Goal: Transaction & Acquisition: Book appointment/travel/reservation

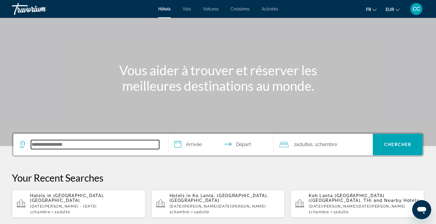
click at [72, 143] on input "Search hotel destination" at bounding box center [95, 144] width 128 height 9
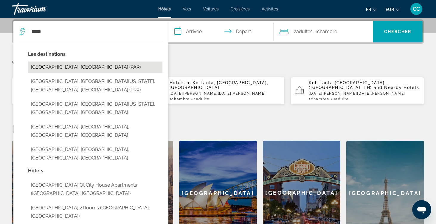
click at [81, 67] on button "[GEOGRAPHIC_DATA], [GEOGRAPHIC_DATA] (PAR)" at bounding box center [95, 66] width 135 height 11
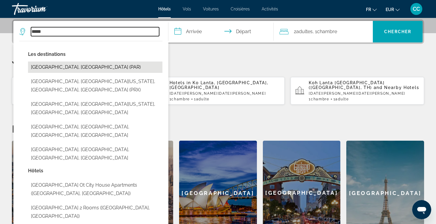
type input "**********"
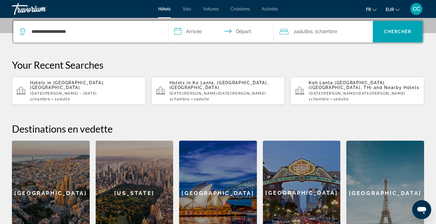
click at [199, 32] on input "**********" at bounding box center [223, 32] width 108 height 23
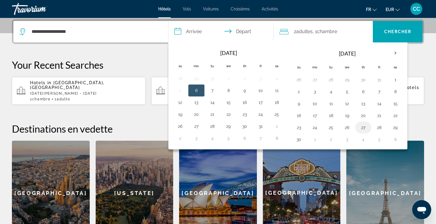
click at [364, 128] on button "27" at bounding box center [364, 127] width 10 height 8
click at [379, 128] on button "28" at bounding box center [380, 127] width 10 height 8
type input "**********"
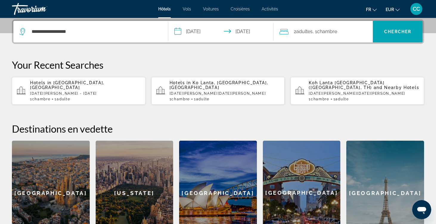
click at [316, 33] on span ", 1 Chambre pièces" at bounding box center [325, 31] width 24 height 8
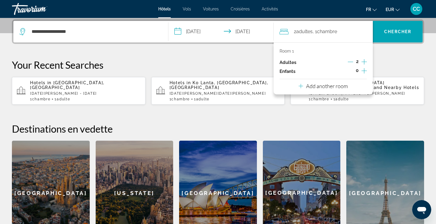
click at [352, 63] on icon "Decrement adults" at bounding box center [350, 61] width 5 height 5
click at [390, 31] on span "Chercher" at bounding box center [398, 31] width 27 height 5
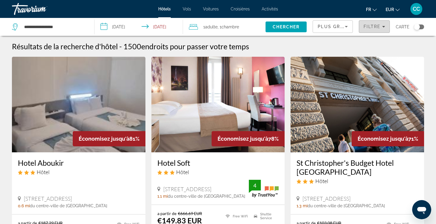
click at [372, 25] on span "Filtre" at bounding box center [372, 26] width 17 height 5
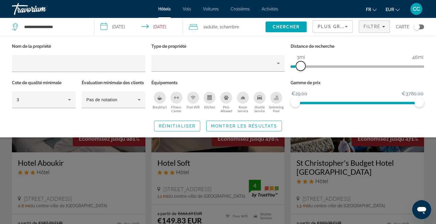
drag, startPoint x: 377, startPoint y: 63, endPoint x: 301, endPoint y: 65, distance: 75.5
click at [301, 65] on span "ngx-slider" at bounding box center [301, 66] width 10 height 10
click at [268, 121] on span "Search widget" at bounding box center [244, 126] width 75 height 14
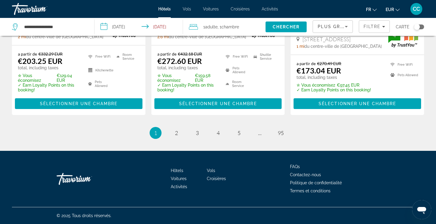
scroll to position [866, 0]
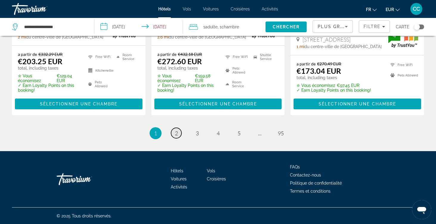
click at [175, 132] on span "2" at bounding box center [176, 133] width 3 height 7
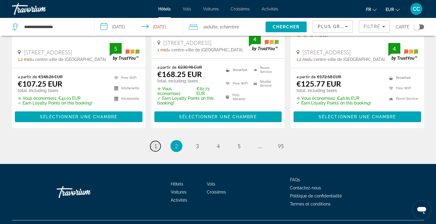
click at [153, 141] on link "page 1" at bounding box center [155, 146] width 10 height 10
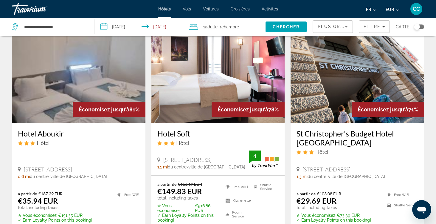
scroll to position [29, 0]
click at [57, 132] on h3 "Hotel Aboukir" at bounding box center [79, 133] width 122 height 9
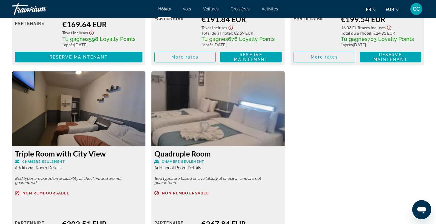
scroll to position [983, 0]
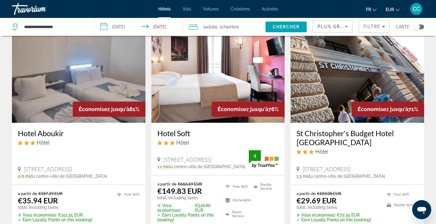
scroll to position [31, 0]
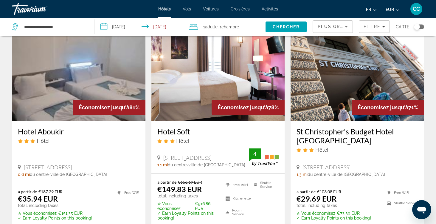
click at [178, 131] on h3 "Hotel Soft" at bounding box center [219, 131] width 122 height 9
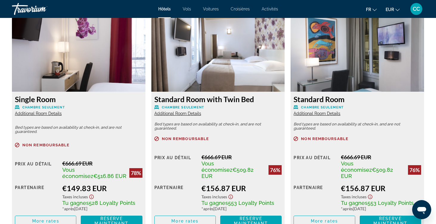
scroll to position [828, 0]
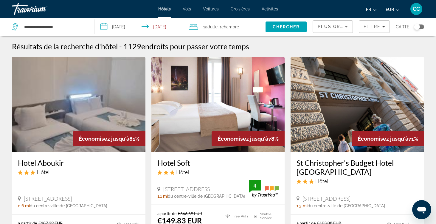
click at [229, 28] on span "Chambre" at bounding box center [231, 26] width 18 height 5
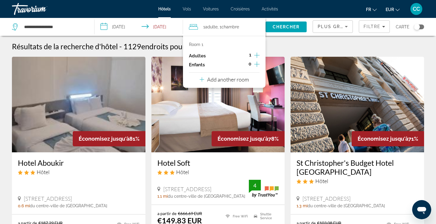
click at [259, 55] on icon "Increment adults" at bounding box center [256, 55] width 5 height 7
click at [282, 27] on span "Chercher" at bounding box center [286, 26] width 27 height 5
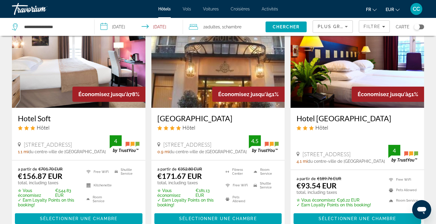
scroll to position [58, 0]
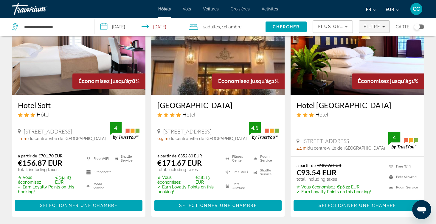
click at [373, 24] on button "Filtre" at bounding box center [374, 26] width 31 height 13
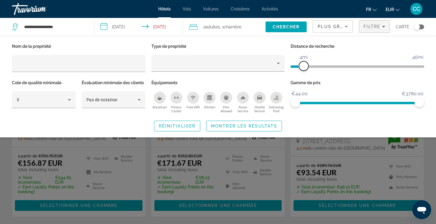
drag, startPoint x: 376, startPoint y: 65, endPoint x: 305, endPoint y: 69, distance: 71.4
click at [305, 69] on span "ngx-slider" at bounding box center [304, 66] width 10 height 10
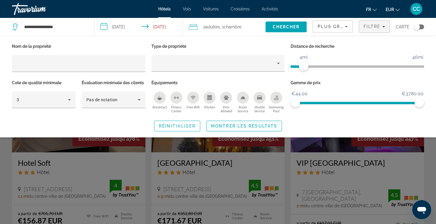
click at [265, 122] on span "Search widget" at bounding box center [244, 126] width 75 height 14
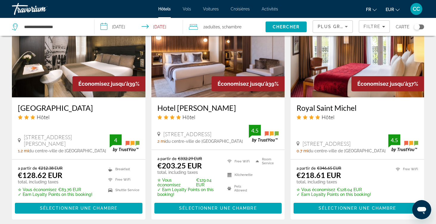
scroll to position [519, 0]
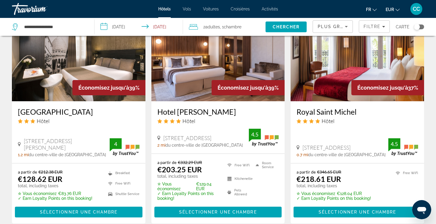
click at [67, 112] on h3 "[GEOGRAPHIC_DATA]" at bounding box center [79, 111] width 122 height 9
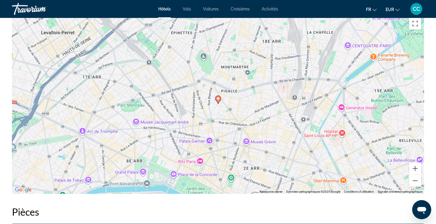
scroll to position [588, 0]
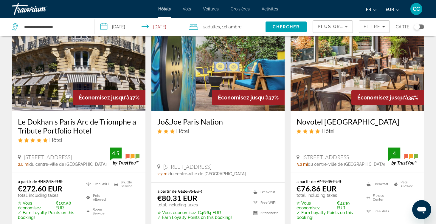
scroll to position [739, 0]
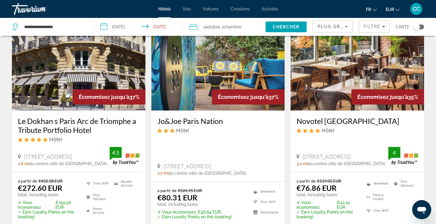
click at [202, 121] on h3 "Jo&Joe Paris Nation" at bounding box center [219, 120] width 122 height 9
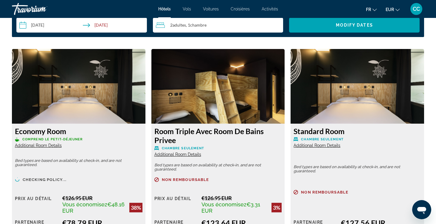
scroll to position [798, 0]
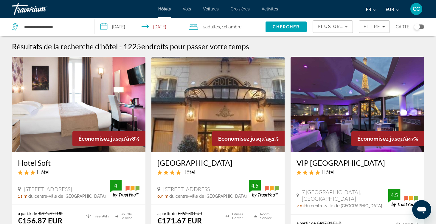
click at [228, 26] on span "Chambre" at bounding box center [233, 26] width 18 height 5
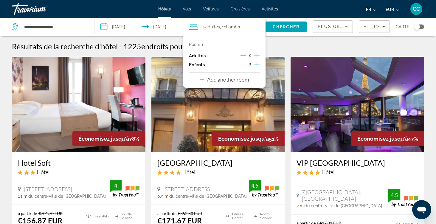
click at [243, 55] on icon "Decrement adults" at bounding box center [243, 55] width 5 height 5
click at [287, 25] on span "Chercher" at bounding box center [286, 26] width 27 height 5
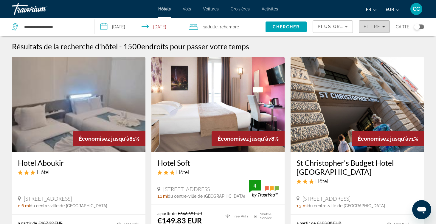
click at [381, 27] on span "Filtre" at bounding box center [372, 26] width 17 height 5
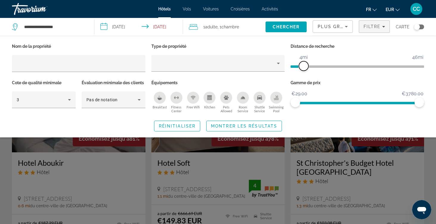
drag, startPoint x: 377, startPoint y: 64, endPoint x: 304, endPoint y: 67, distance: 72.9
click at [304, 67] on span "ngx-slider" at bounding box center [304, 66] width 10 height 10
click at [269, 126] on span "Montrer les résultats" at bounding box center [244, 126] width 66 height 5
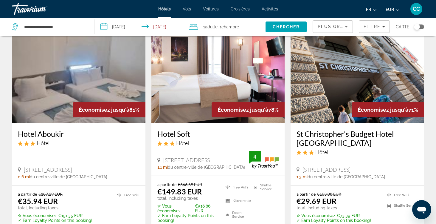
scroll to position [30, 0]
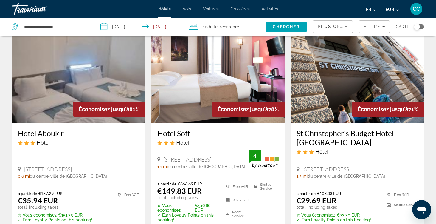
click at [180, 133] on h3 "Hotel Soft" at bounding box center [219, 133] width 122 height 9
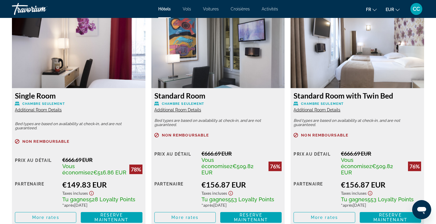
scroll to position [833, 0]
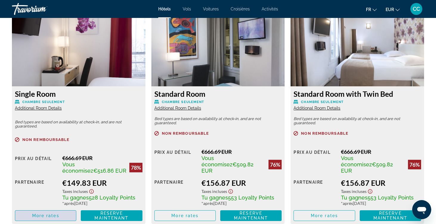
click at [60, 211] on span "Main content" at bounding box center [45, 215] width 61 height 14
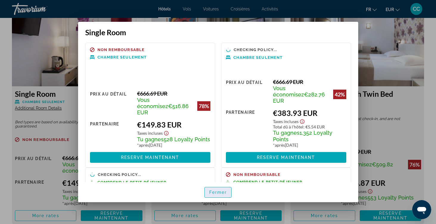
click at [222, 191] on span "Fermer" at bounding box center [218, 192] width 18 height 5
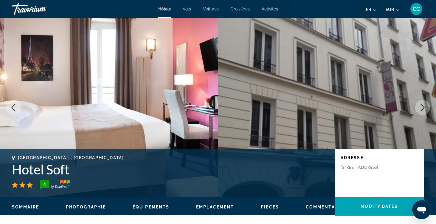
scroll to position [833, 0]
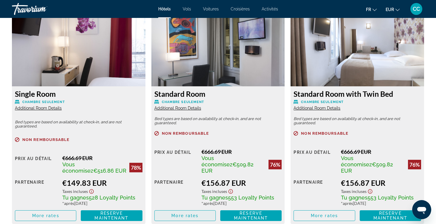
click at [184, 213] on span "Main content" at bounding box center [185, 215] width 61 height 14
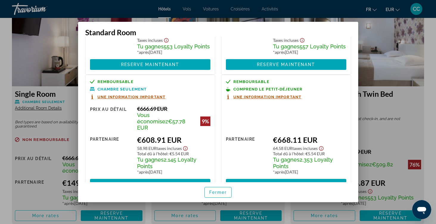
scroll to position [81, 0]
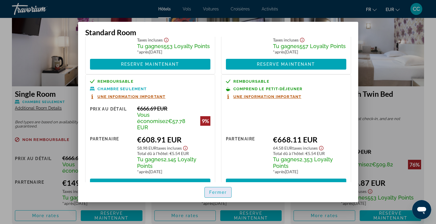
click at [216, 191] on span "Fermer" at bounding box center [218, 192] width 18 height 5
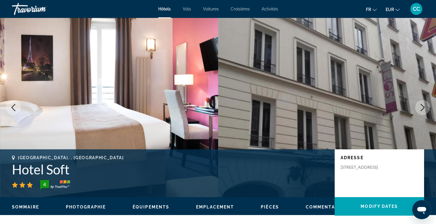
scroll to position [833, 0]
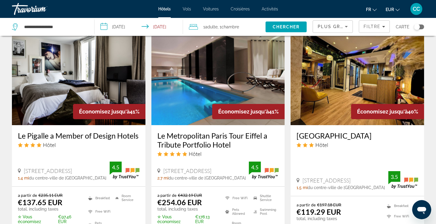
scroll to position [488, 0]
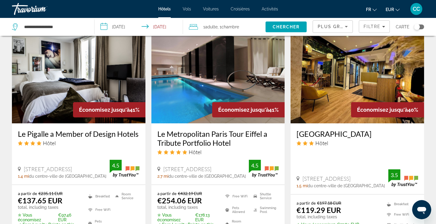
click at [91, 132] on h3 "Le Pigalle a Member of Design Hotels" at bounding box center [79, 133] width 122 height 9
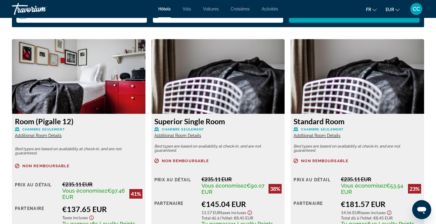
scroll to position [769, 0]
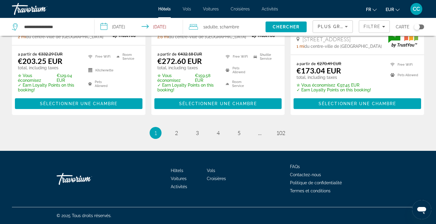
scroll to position [866, 0]
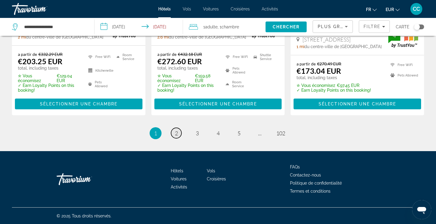
click at [174, 132] on link "page 2" at bounding box center [176, 133] width 10 height 10
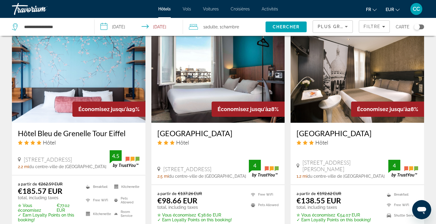
scroll to position [731, 0]
click at [315, 129] on h3 "[GEOGRAPHIC_DATA]" at bounding box center [358, 133] width 122 height 9
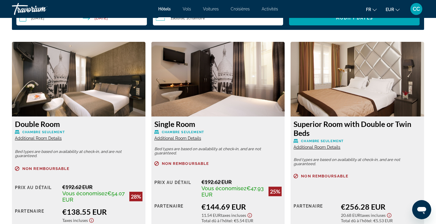
scroll to position [803, 0]
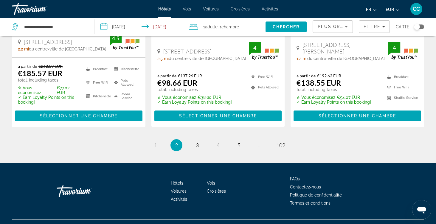
scroll to position [849, 0]
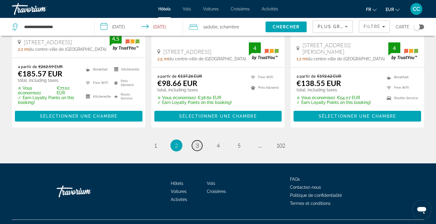
click at [197, 142] on span "3" at bounding box center [197, 145] width 3 height 7
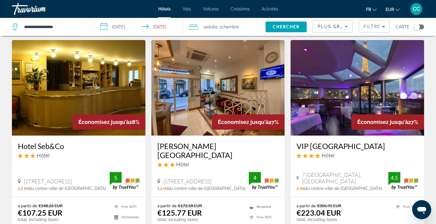
scroll to position [21, 0]
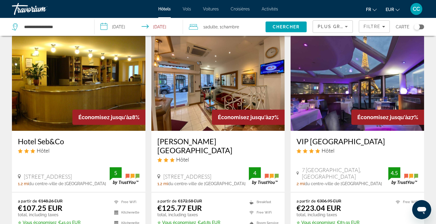
click at [44, 142] on h3 "Hotel Seb&Co" at bounding box center [79, 141] width 122 height 9
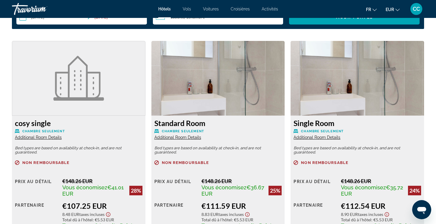
scroll to position [768, 0]
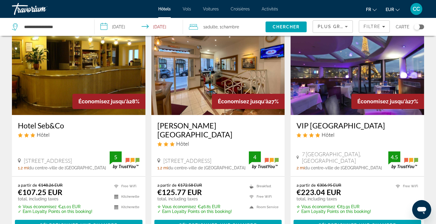
scroll to position [38, 0]
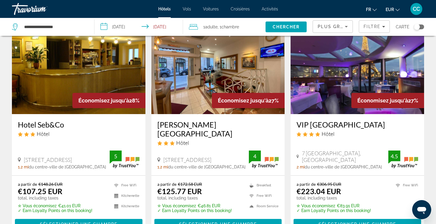
click at [194, 125] on h3 "[PERSON_NAME][GEOGRAPHIC_DATA]" at bounding box center [219, 129] width 122 height 18
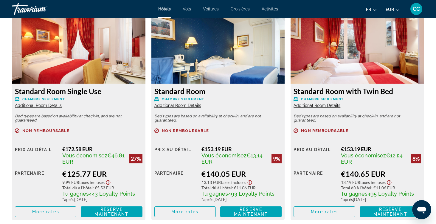
scroll to position [837, 0]
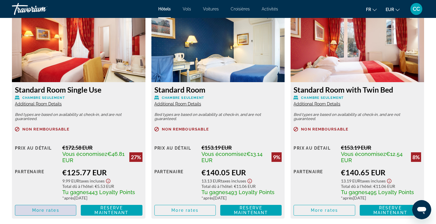
click at [67, 213] on span "Main content" at bounding box center [45, 210] width 61 height 14
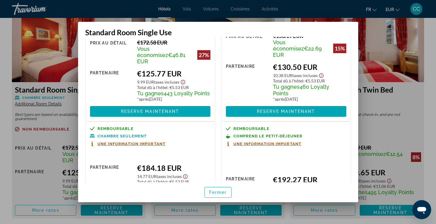
scroll to position [50, 0]
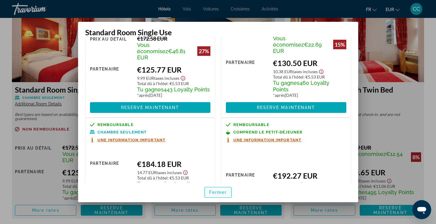
click at [217, 190] on span "Fermer" at bounding box center [218, 192] width 18 height 5
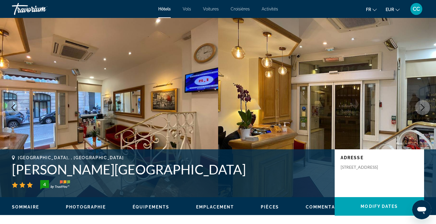
scroll to position [837, 0]
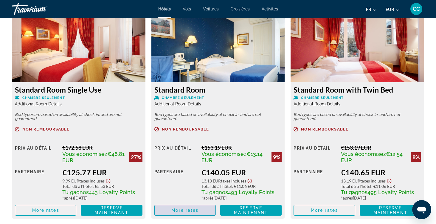
click at [181, 209] on span "More rates" at bounding box center [185, 210] width 27 height 5
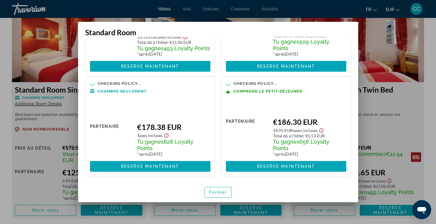
scroll to position [86, 0]
click at [210, 192] on span "Fermer" at bounding box center [218, 192] width 18 height 5
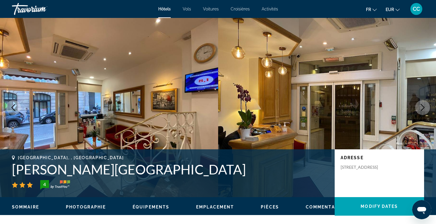
scroll to position [837, 0]
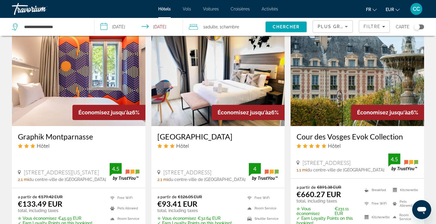
scroll to position [490, 0]
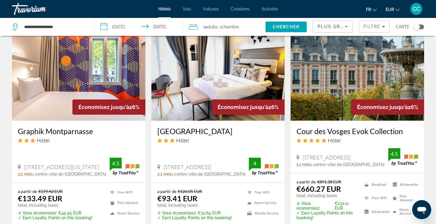
click at [182, 126] on h3 "[GEOGRAPHIC_DATA]" at bounding box center [219, 130] width 122 height 9
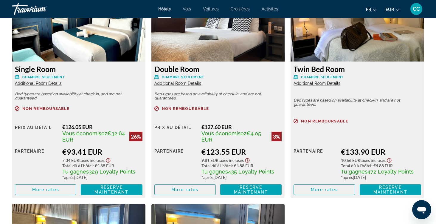
scroll to position [826, 0]
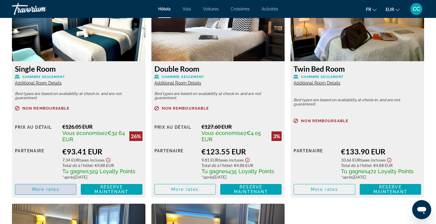
click at [44, 192] on span "More rates" at bounding box center [45, 189] width 27 height 5
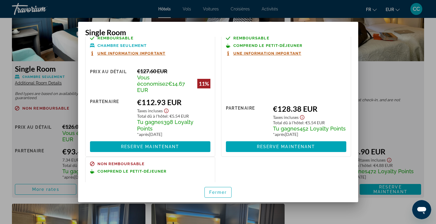
scroll to position [121, 0]
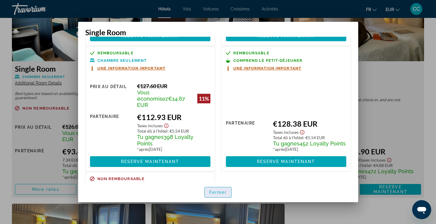
click at [216, 192] on span "Fermer" at bounding box center [218, 192] width 18 height 5
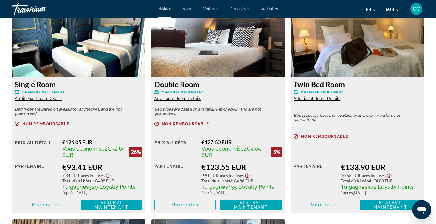
scroll to position [811, 0]
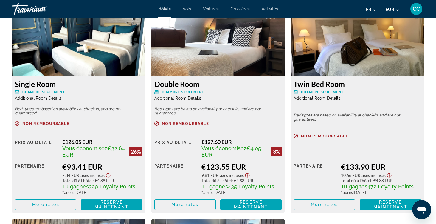
click at [50, 98] on span "Additional Room Details" at bounding box center [38, 98] width 47 height 5
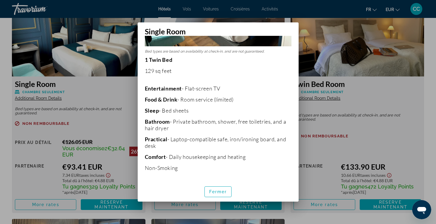
scroll to position [109, 0]
click at [222, 189] on span "Fermer" at bounding box center [218, 191] width 18 height 5
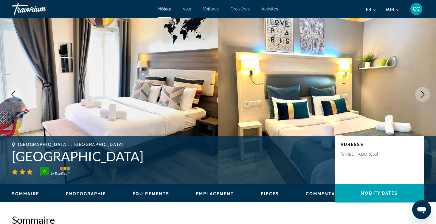
scroll to position [13, 0]
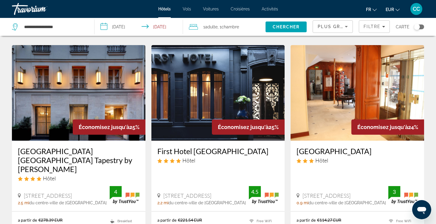
scroll to position [711, 0]
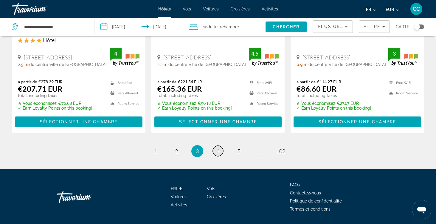
click at [216, 146] on link "page 4" at bounding box center [218, 151] width 10 height 10
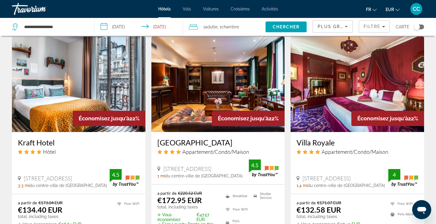
scroll to position [732, 0]
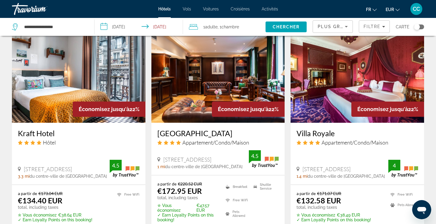
click at [44, 129] on h3 "Kraft Hotel" at bounding box center [79, 133] width 122 height 9
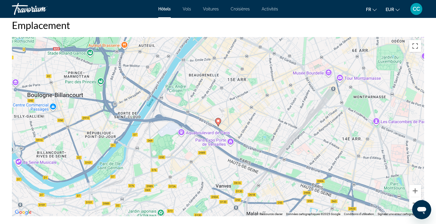
scroll to position [572, 0]
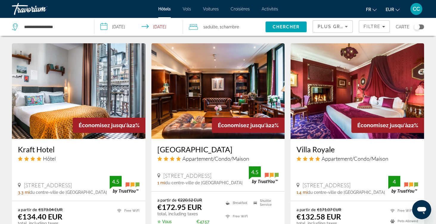
scroll to position [717, 0]
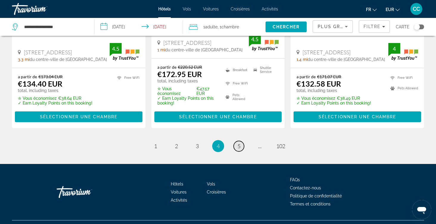
click at [237, 141] on link "page 5" at bounding box center [239, 146] width 10 height 10
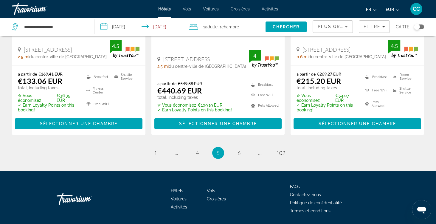
click at [162, 100] on p "total, including taxes" at bounding box center [195, 97] width 75 height 5
click at [183, 85] on div "a partir de €549.88 EUR €440.69 EUR total, including taxes ✮ Vous économisez €1…" at bounding box center [219, 105] width 134 height 60
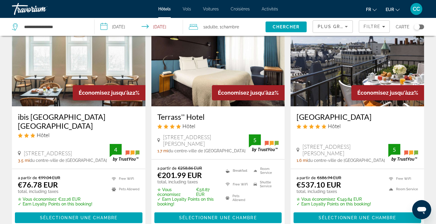
scroll to position [42, 0]
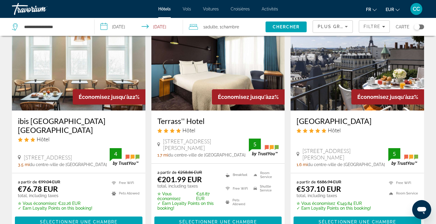
click at [75, 121] on h3 "ibis [GEOGRAPHIC_DATA] [GEOGRAPHIC_DATA]" at bounding box center [79, 125] width 122 height 18
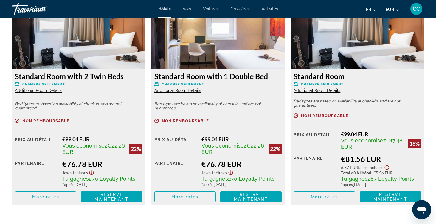
scroll to position [851, 0]
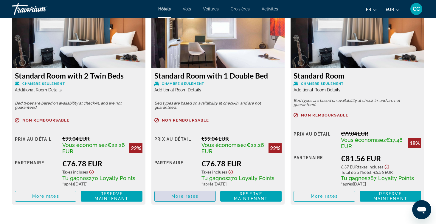
click at [187, 197] on span "More rates" at bounding box center [185, 196] width 27 height 5
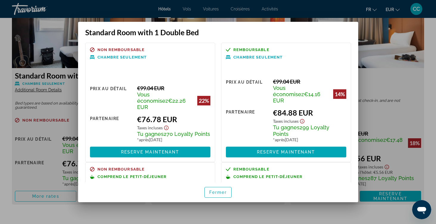
scroll to position [0, 0]
click at [219, 196] on span "button" at bounding box center [218, 192] width 27 height 14
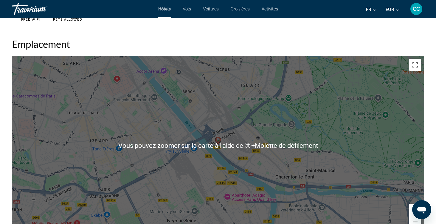
scroll to position [545, 0]
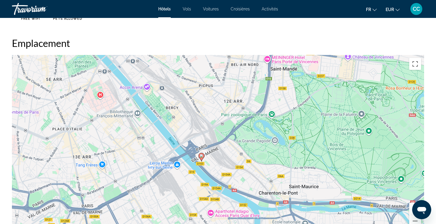
drag, startPoint x: 181, startPoint y: 123, endPoint x: 165, endPoint y: 141, distance: 24.3
click at [165, 141] on div "Pour activer le glissement avec le clavier, appuyez sur Alt+Entrée. Une fois ce…" at bounding box center [218, 144] width 413 height 179
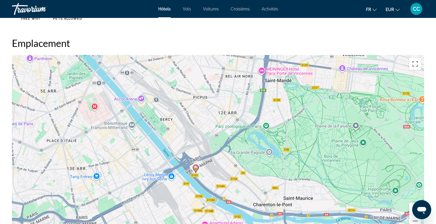
drag, startPoint x: 301, startPoint y: 195, endPoint x: 296, endPoint y: 205, distance: 11.5
click at [296, 205] on div "Pour activer le glissement avec le clavier, appuyez sur Alt+Entrée. Une fois ce…" at bounding box center [218, 144] width 413 height 179
click at [411, 208] on button "Zoom avant" at bounding box center [416, 209] width 12 height 12
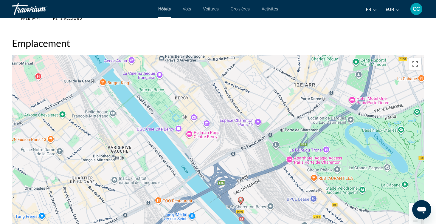
drag, startPoint x: 192, startPoint y: 186, endPoint x: 260, endPoint y: 190, distance: 67.8
click at [260, 190] on div "Pour activer le glissement avec le clavier, appuyez sur Alt+Entrée. Une fois ce…" at bounding box center [218, 144] width 413 height 179
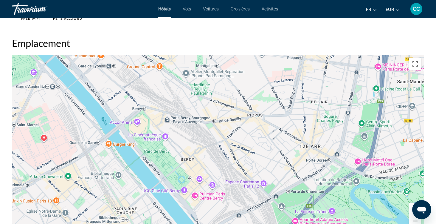
drag, startPoint x: 244, startPoint y: 135, endPoint x: 249, endPoint y: 197, distance: 62.9
click at [249, 197] on div "Pour activer le glissement avec le clavier, appuyez sur Alt+Entrée. Une fois ce…" at bounding box center [218, 144] width 413 height 179
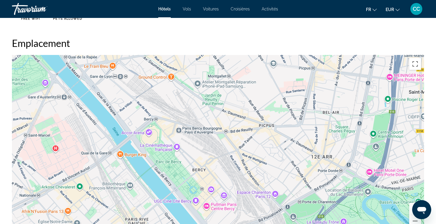
drag, startPoint x: 193, startPoint y: 141, endPoint x: 205, endPoint y: 151, distance: 15.8
click at [205, 151] on div "Pour activer le glissement avec le clavier, appuyez sur Alt+Entrée. Une fois ce…" at bounding box center [218, 144] width 413 height 179
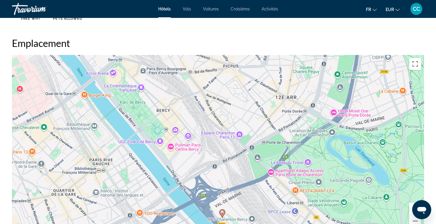
drag, startPoint x: 220, startPoint y: 177, endPoint x: 184, endPoint y: 118, distance: 69.3
click at [184, 118] on div "Pour activer le glissement avec le clavier, appuyez sur Alt+Entrée. Une fois ce…" at bounding box center [218, 144] width 413 height 179
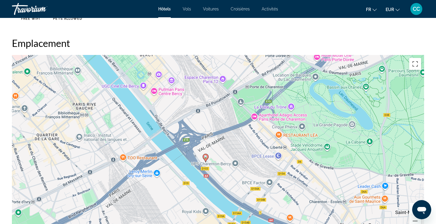
drag, startPoint x: 226, startPoint y: 186, endPoint x: 209, endPoint y: 130, distance: 58.5
click at [209, 130] on div "Pour activer le glissement avec le clavier, appuyez sur Alt+Entrée. Une fois ce…" at bounding box center [218, 144] width 413 height 179
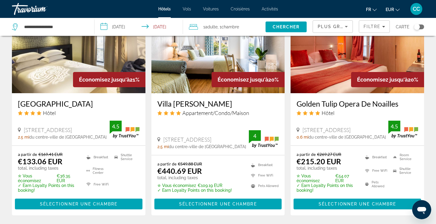
scroll to position [750, 0]
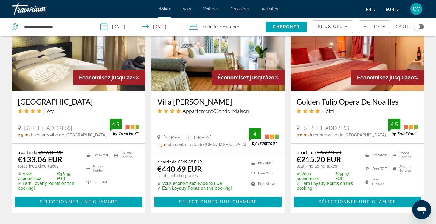
click at [45, 106] on h3 "[GEOGRAPHIC_DATA]" at bounding box center [79, 101] width 122 height 9
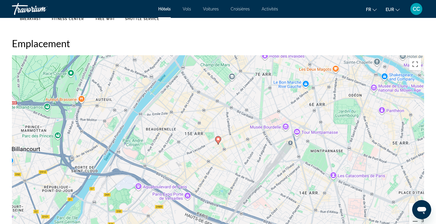
scroll to position [545, 0]
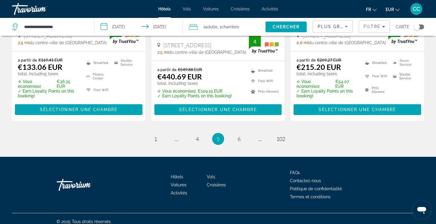
scroll to position [848, 0]
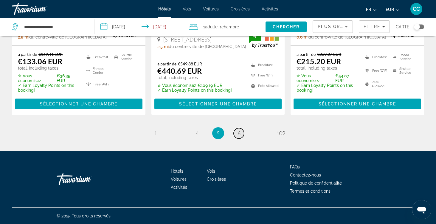
click at [237, 138] on link "page 6" at bounding box center [239, 133] width 10 height 10
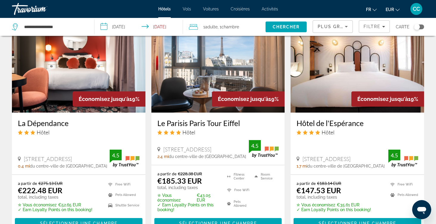
scroll to position [508, 0]
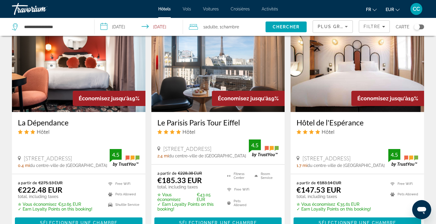
click at [328, 118] on h3 "Hôtel de l'Espérance" at bounding box center [358, 122] width 122 height 9
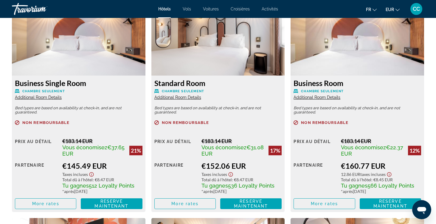
scroll to position [850, 0]
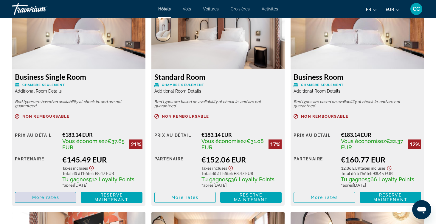
click at [59, 200] on span "Main content" at bounding box center [45, 197] width 61 height 14
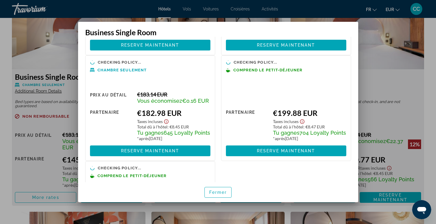
scroll to position [106, 0]
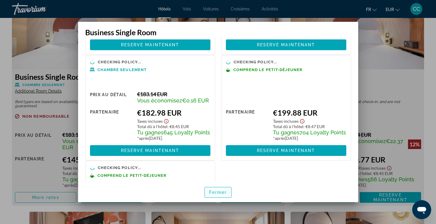
click at [213, 191] on span "Fermer" at bounding box center [218, 192] width 18 height 5
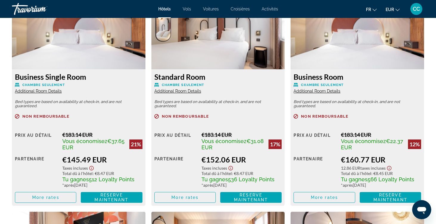
scroll to position [850, 0]
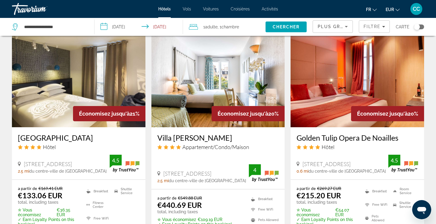
scroll to position [714, 0]
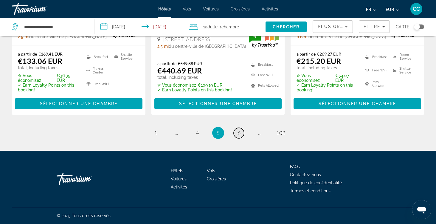
click at [236, 132] on link "page 6" at bounding box center [239, 133] width 10 height 10
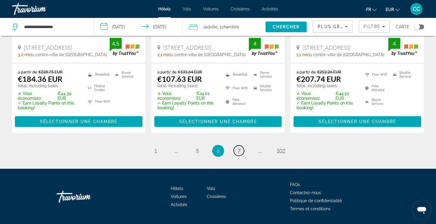
scroll to position [857, 0]
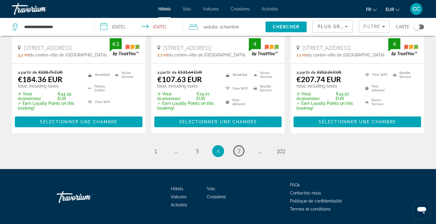
click at [240, 148] on span "7" at bounding box center [239, 151] width 3 height 7
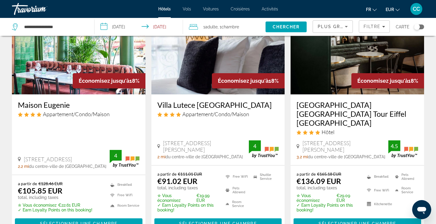
scroll to position [58, 0]
click at [309, 111] on h3 "[GEOGRAPHIC_DATA] [GEOGRAPHIC_DATA] Tour Eiffel [GEOGRAPHIC_DATA]" at bounding box center [358, 113] width 122 height 27
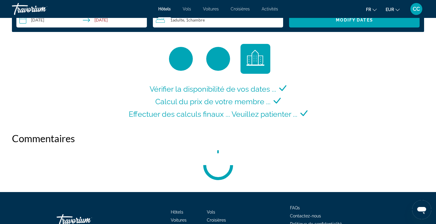
scroll to position [801, 0]
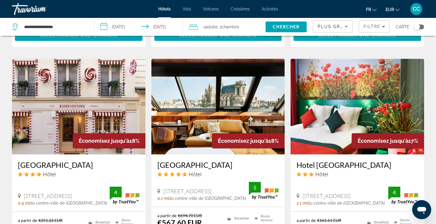
scroll to position [723, 0]
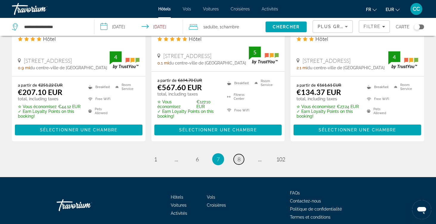
click at [238, 156] on span "8" at bounding box center [239, 159] width 3 height 7
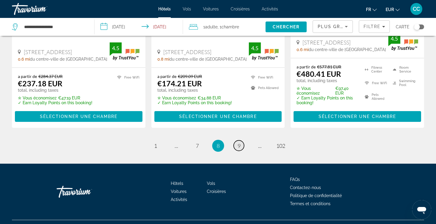
scroll to position [838, 0]
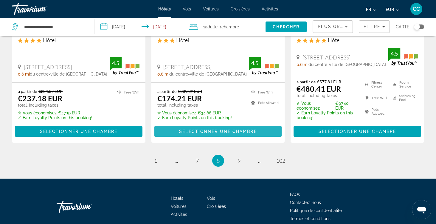
click at [186, 124] on span "Main content" at bounding box center [219, 131] width 128 height 14
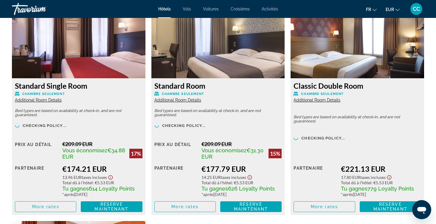
scroll to position [811, 0]
